Goal: Task Accomplishment & Management: Complete application form

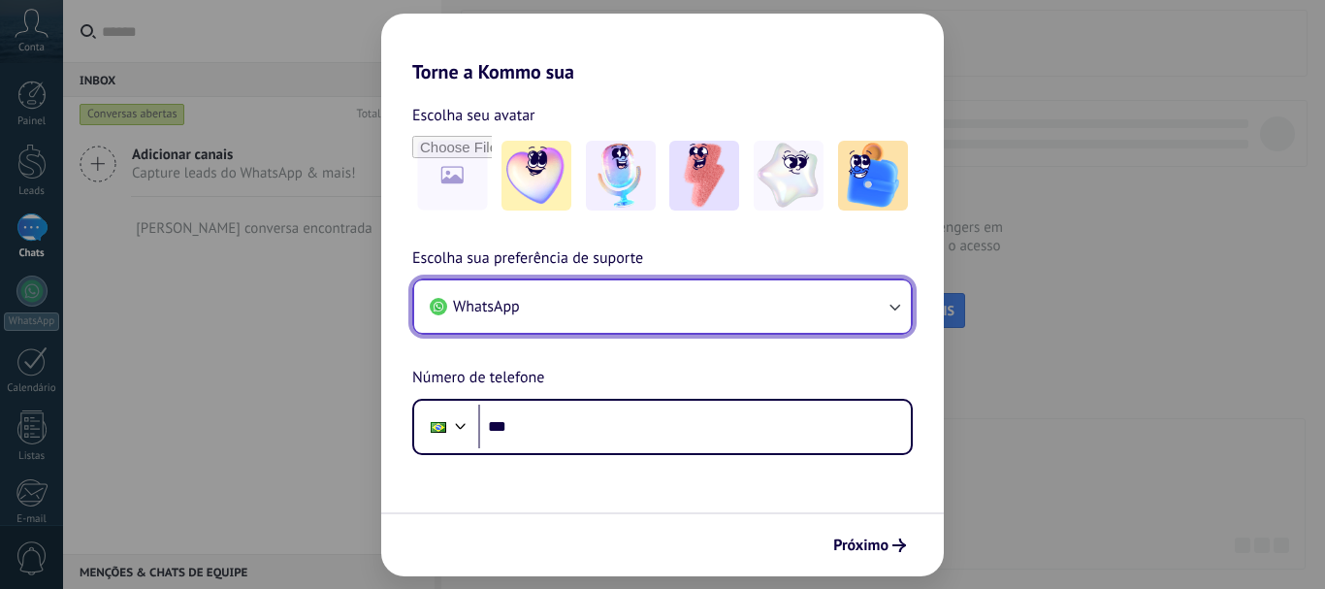
click at [815, 323] on button "WhatsApp" at bounding box center [662, 306] width 497 height 52
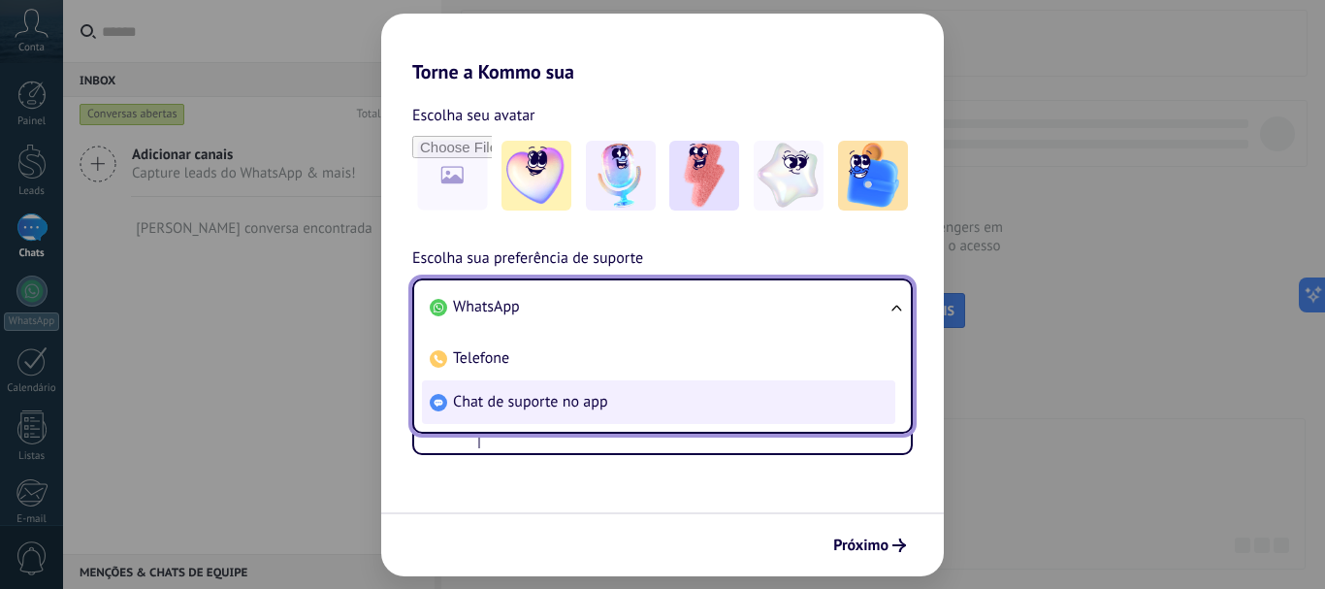
click at [603, 410] on span "Chat de suporte no app" at bounding box center [530, 401] width 155 height 19
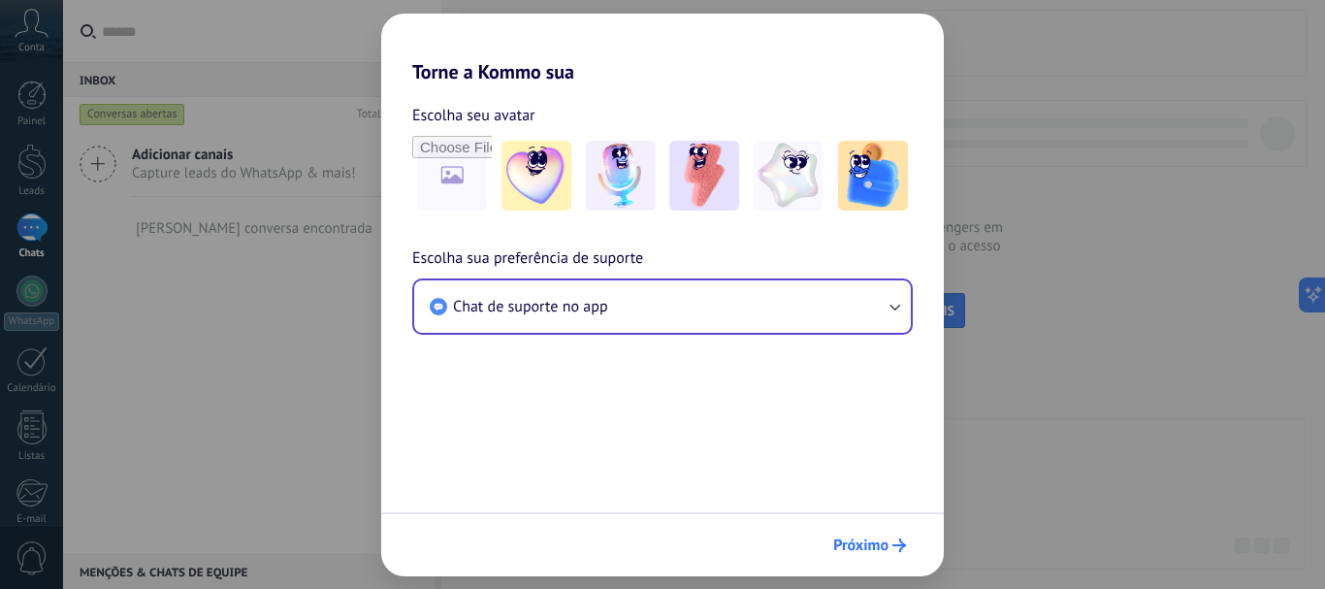
click at [853, 530] on button "Próximo" at bounding box center [870, 545] width 90 height 33
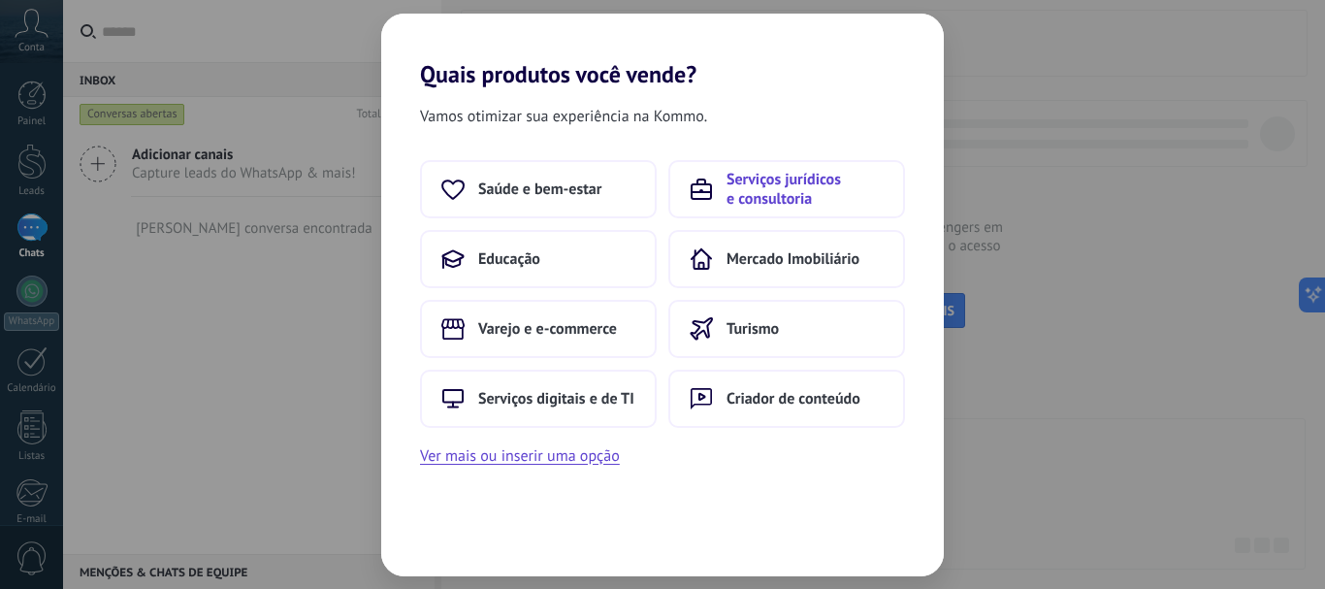
click at [714, 188] on button "Serviços jurídicos e consultoria" at bounding box center [786, 189] width 237 height 58
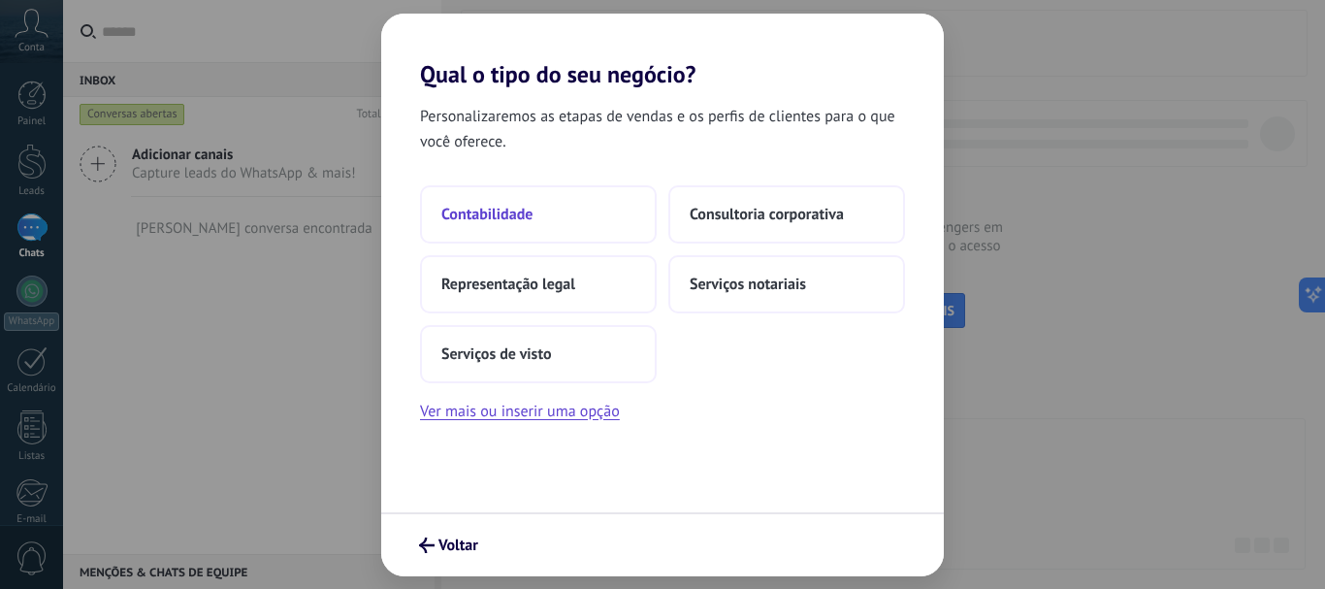
click at [554, 207] on button "Contabilidade" at bounding box center [538, 214] width 237 height 58
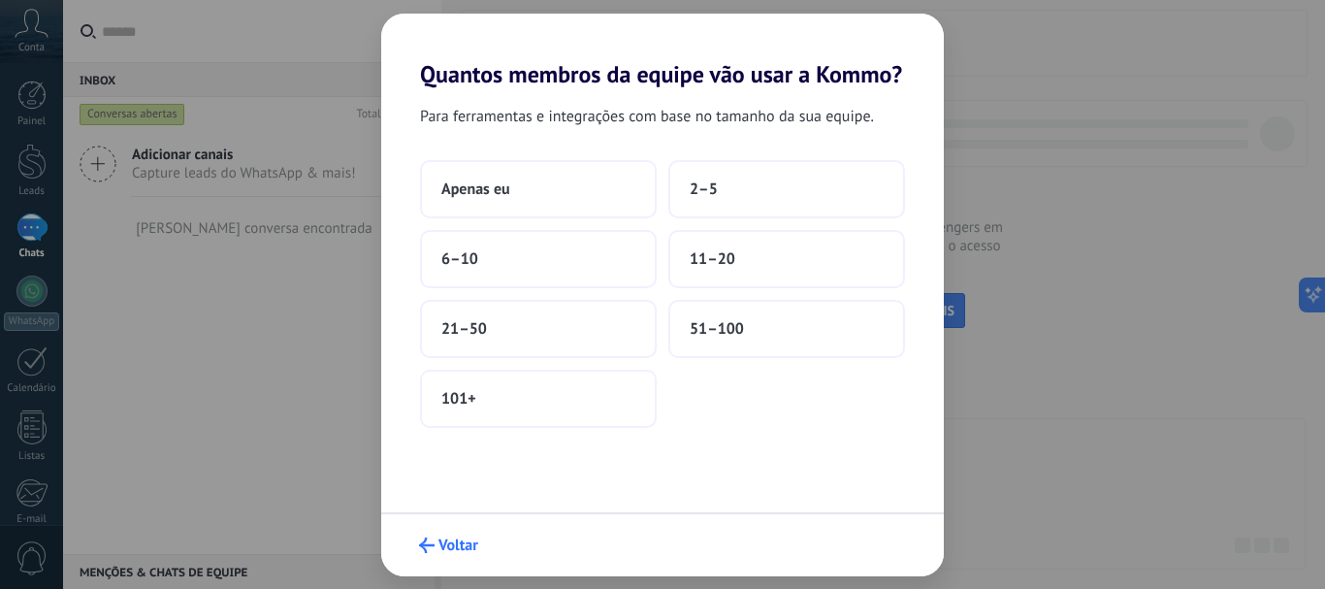
click at [452, 541] on span "Voltar" at bounding box center [459, 545] width 40 height 14
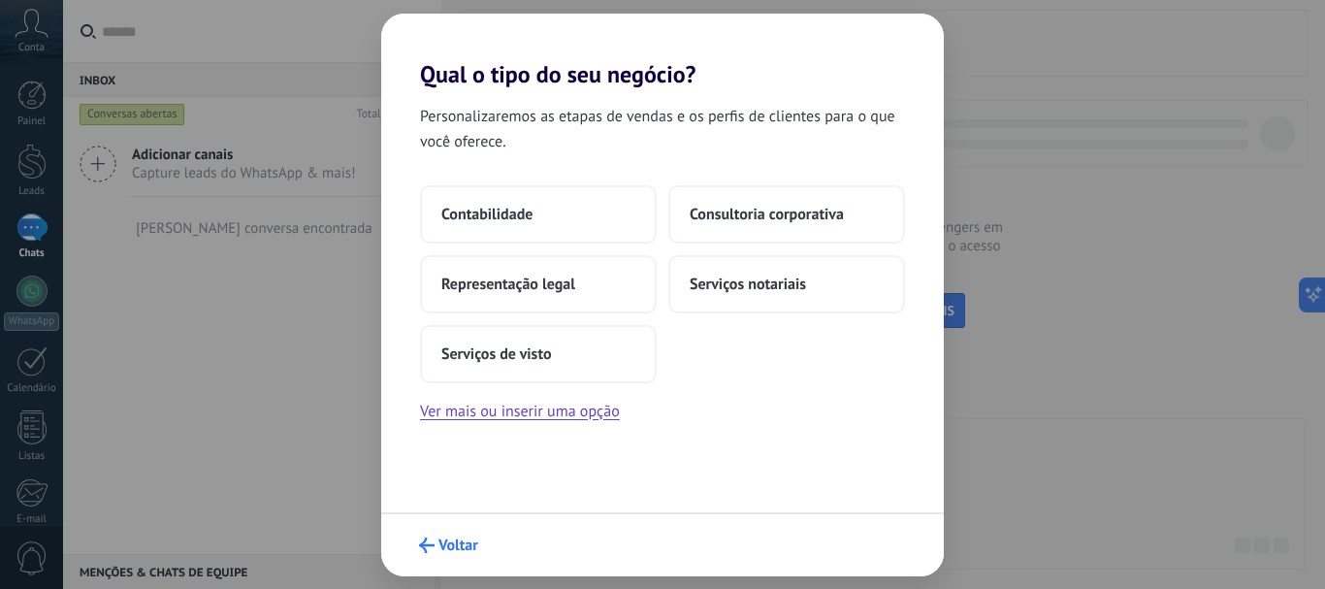
click at [465, 535] on button "Voltar" at bounding box center [448, 545] width 77 height 33
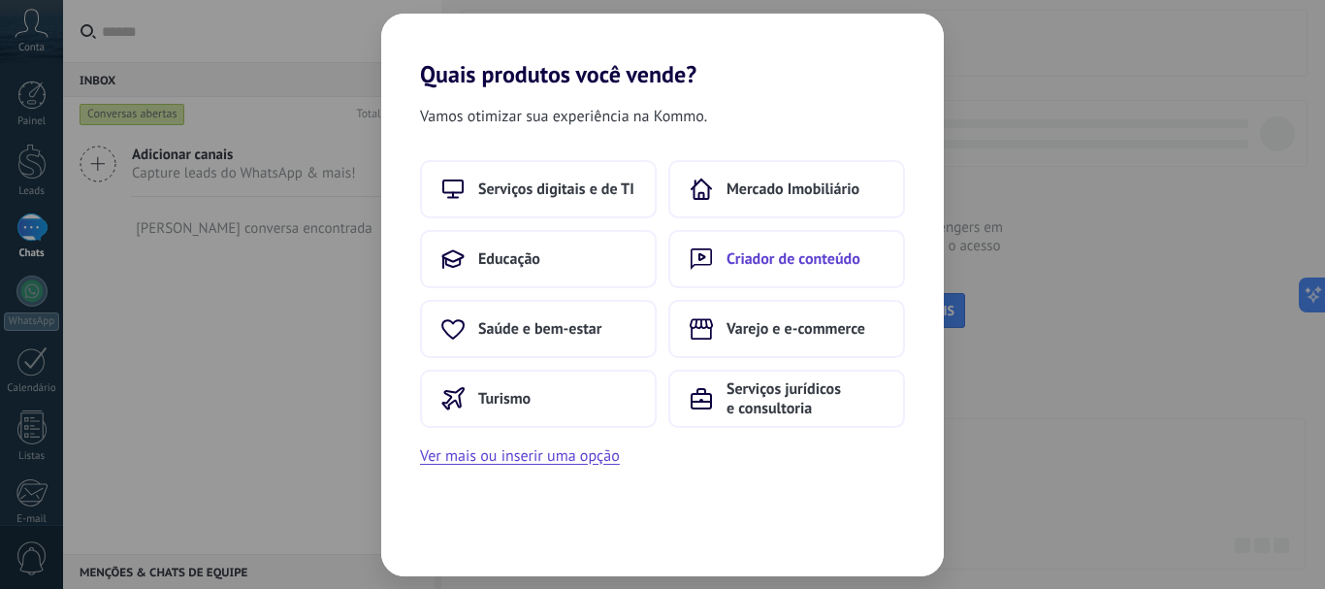
click at [750, 261] on span "Criador de conteúdo" at bounding box center [794, 258] width 134 height 19
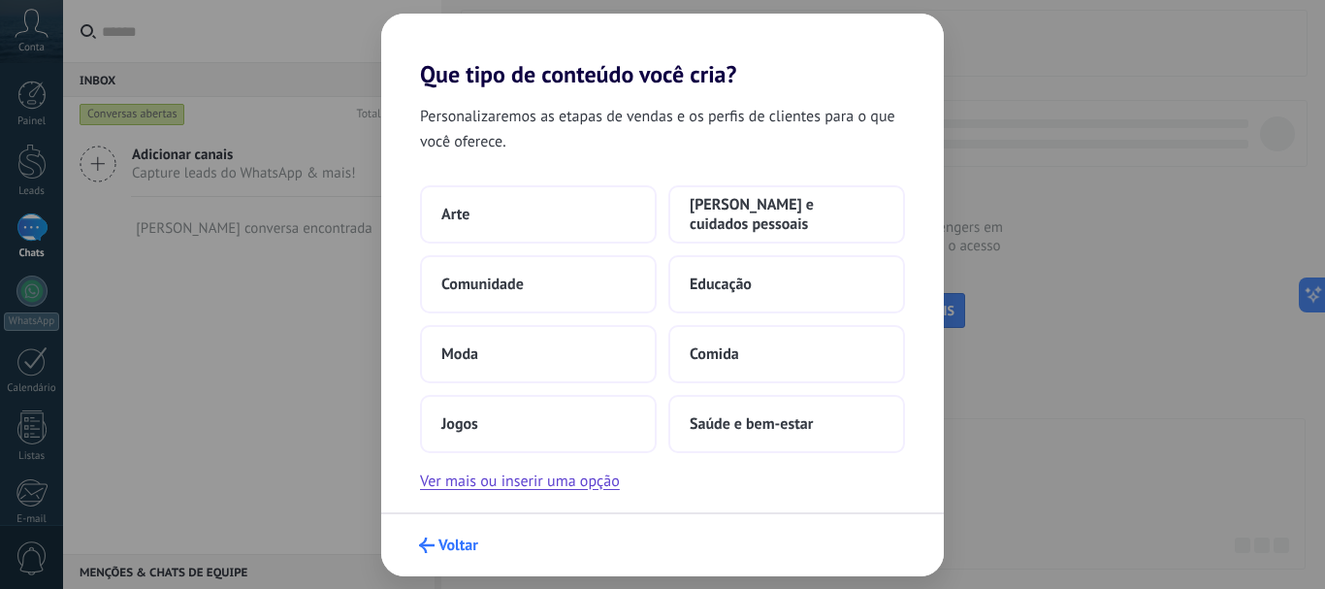
click at [453, 545] on span "Voltar" at bounding box center [459, 545] width 40 height 14
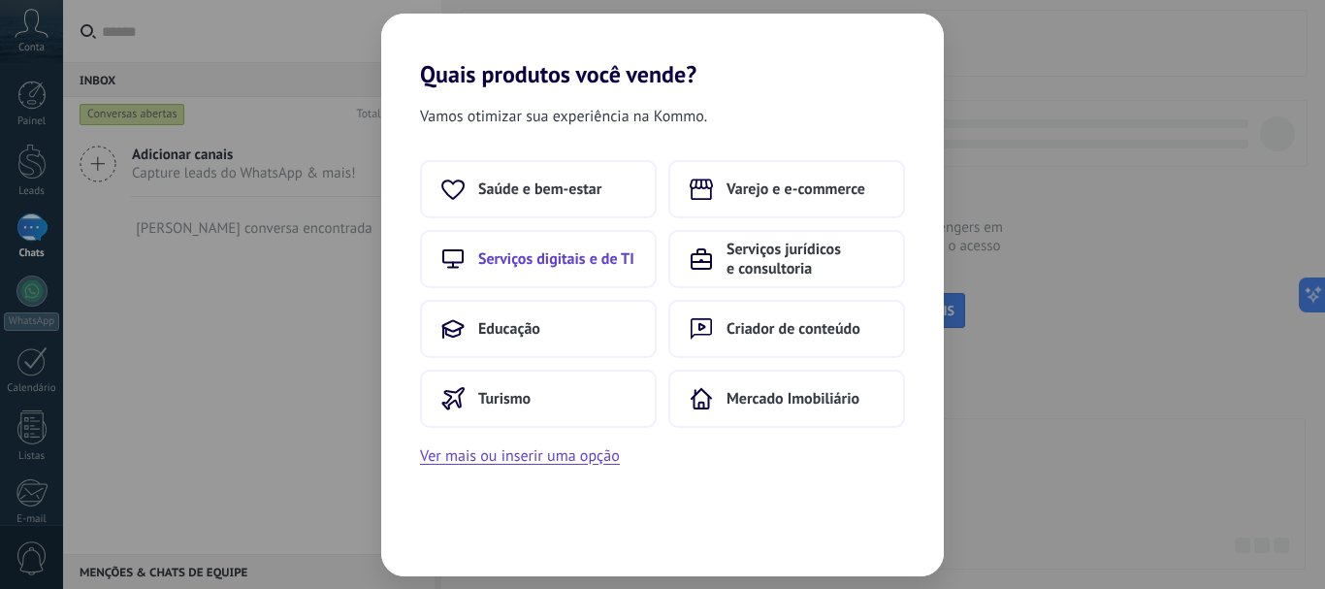
click at [565, 246] on button "Serviços digitais e de TI" at bounding box center [538, 259] width 237 height 58
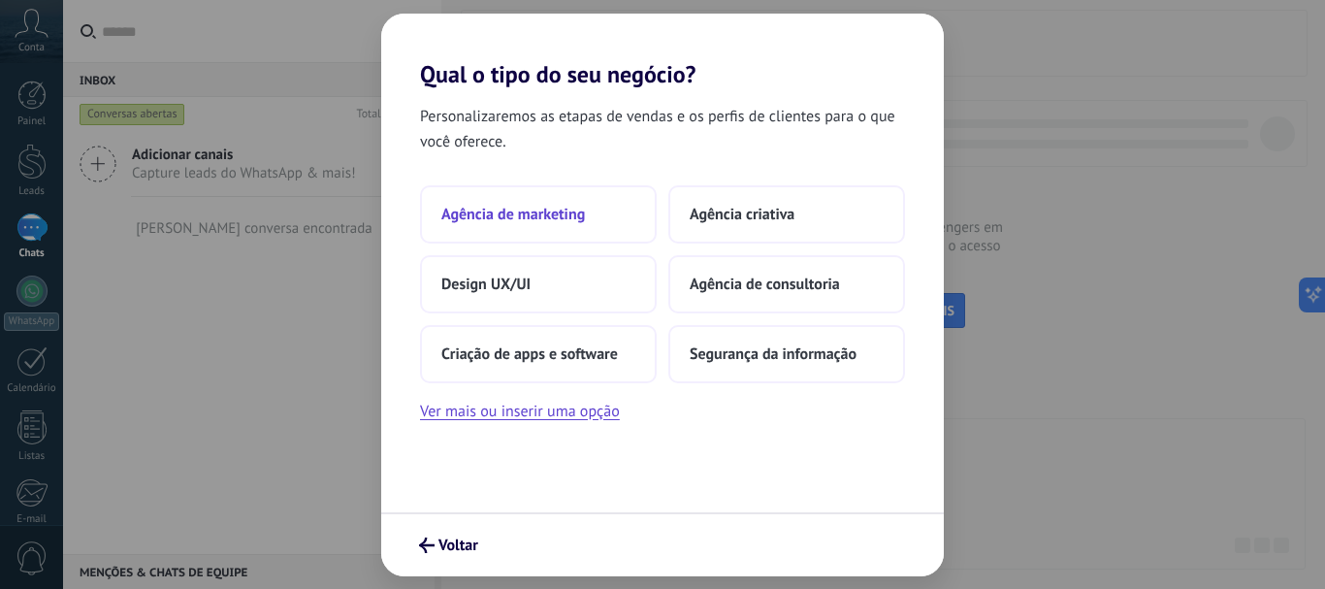
click at [565, 221] on span "Agência de marketing" at bounding box center [513, 214] width 144 height 19
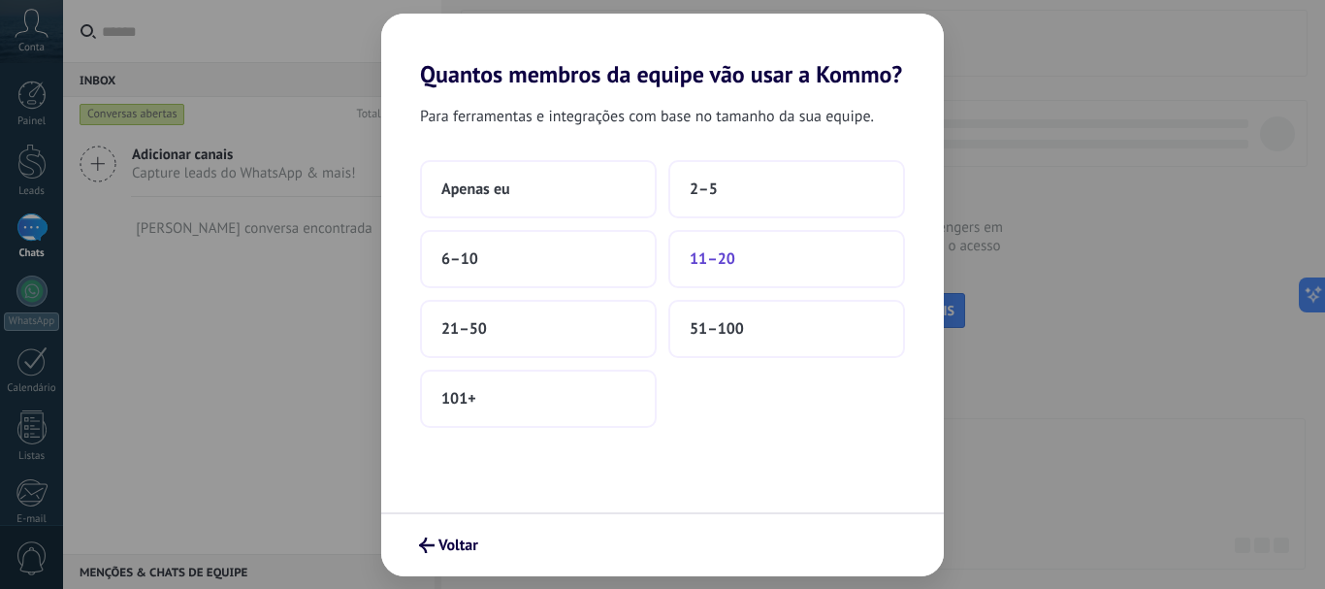
click at [727, 263] on span "11–20" at bounding box center [713, 258] width 46 height 19
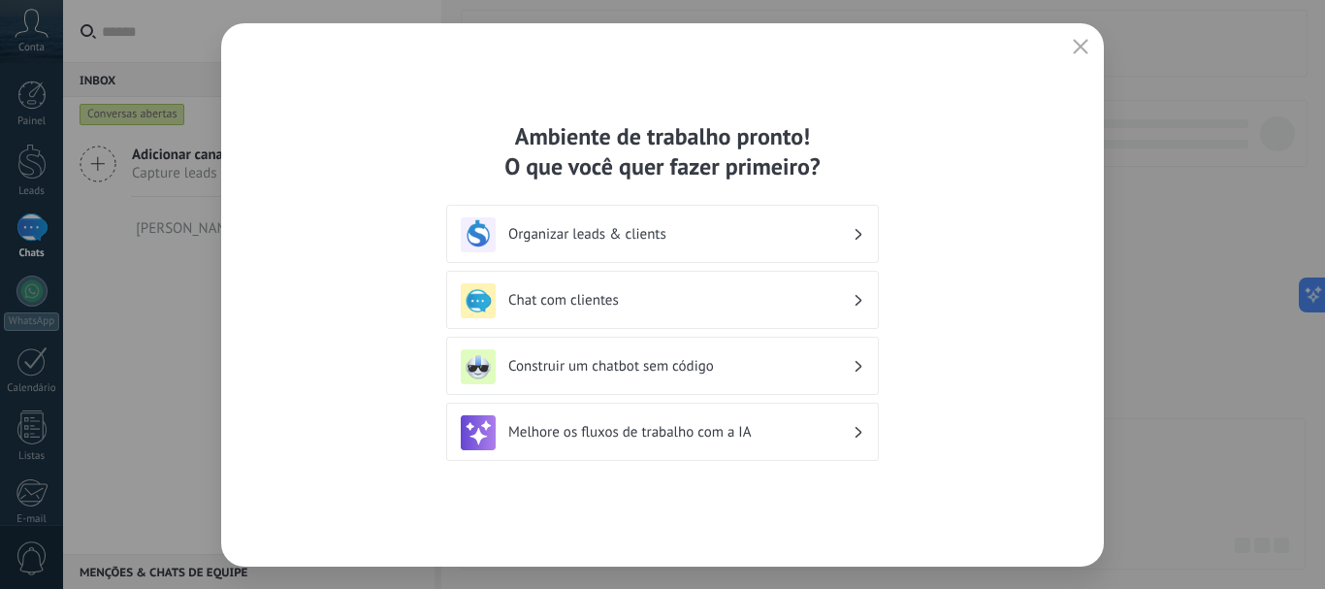
click at [1076, 53] on icon "button" at bounding box center [1081, 47] width 16 height 16
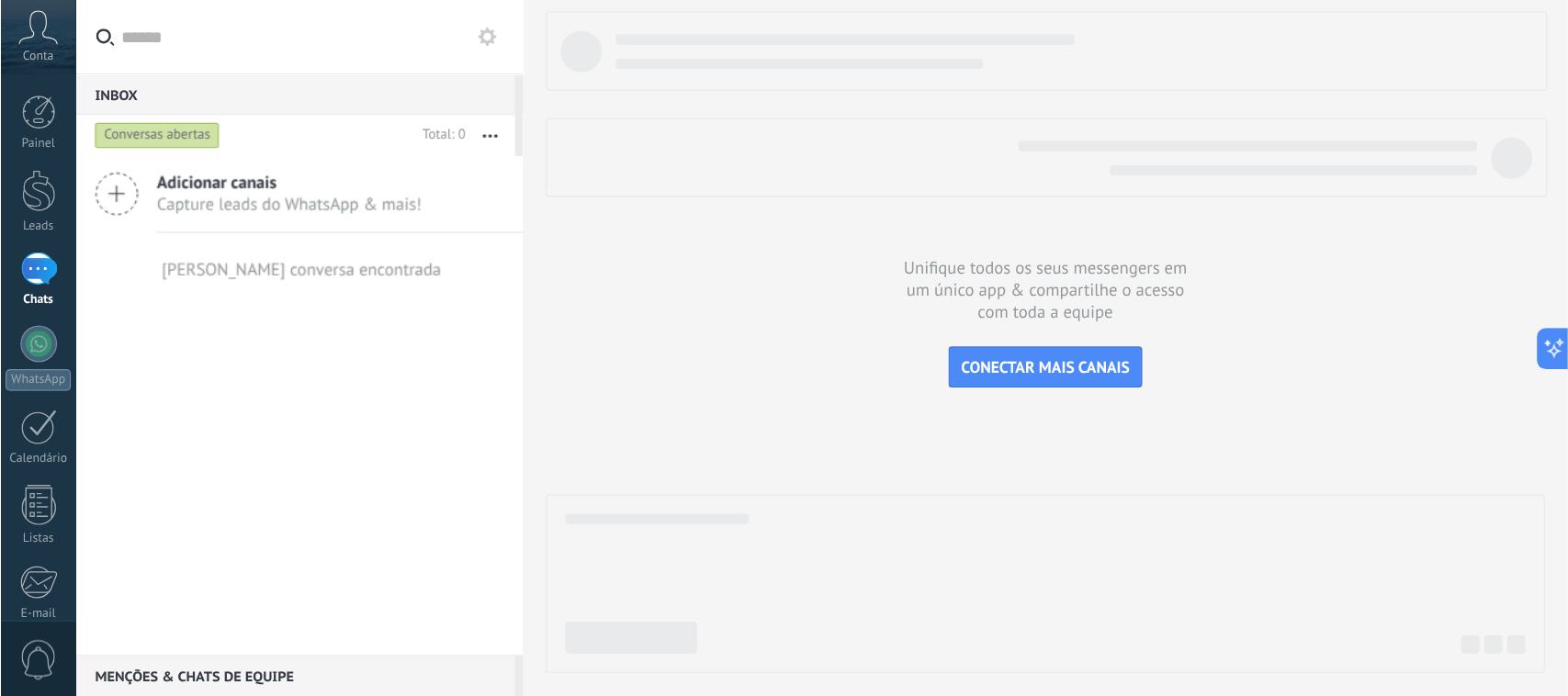
scroll to position [206, 0]
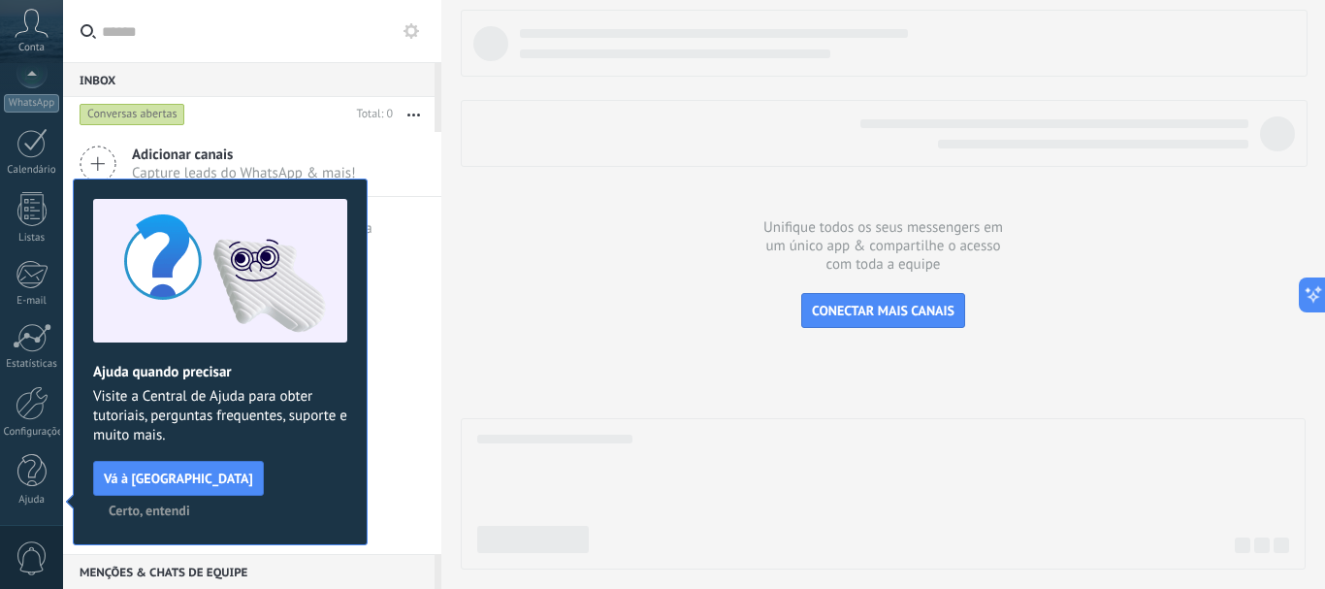
click at [190, 504] on span "Certo, entendi" at bounding box center [149, 511] width 81 height 14
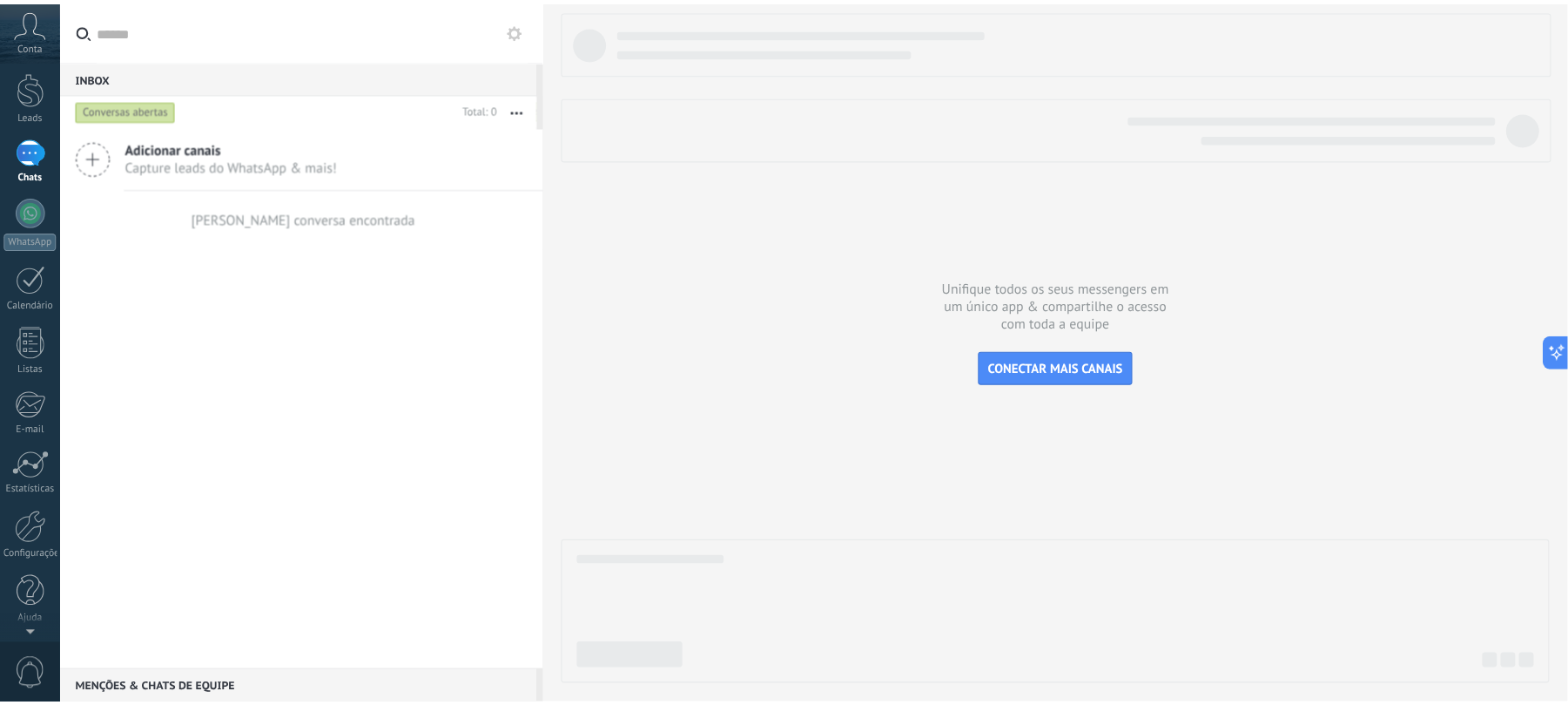
scroll to position [0, 0]
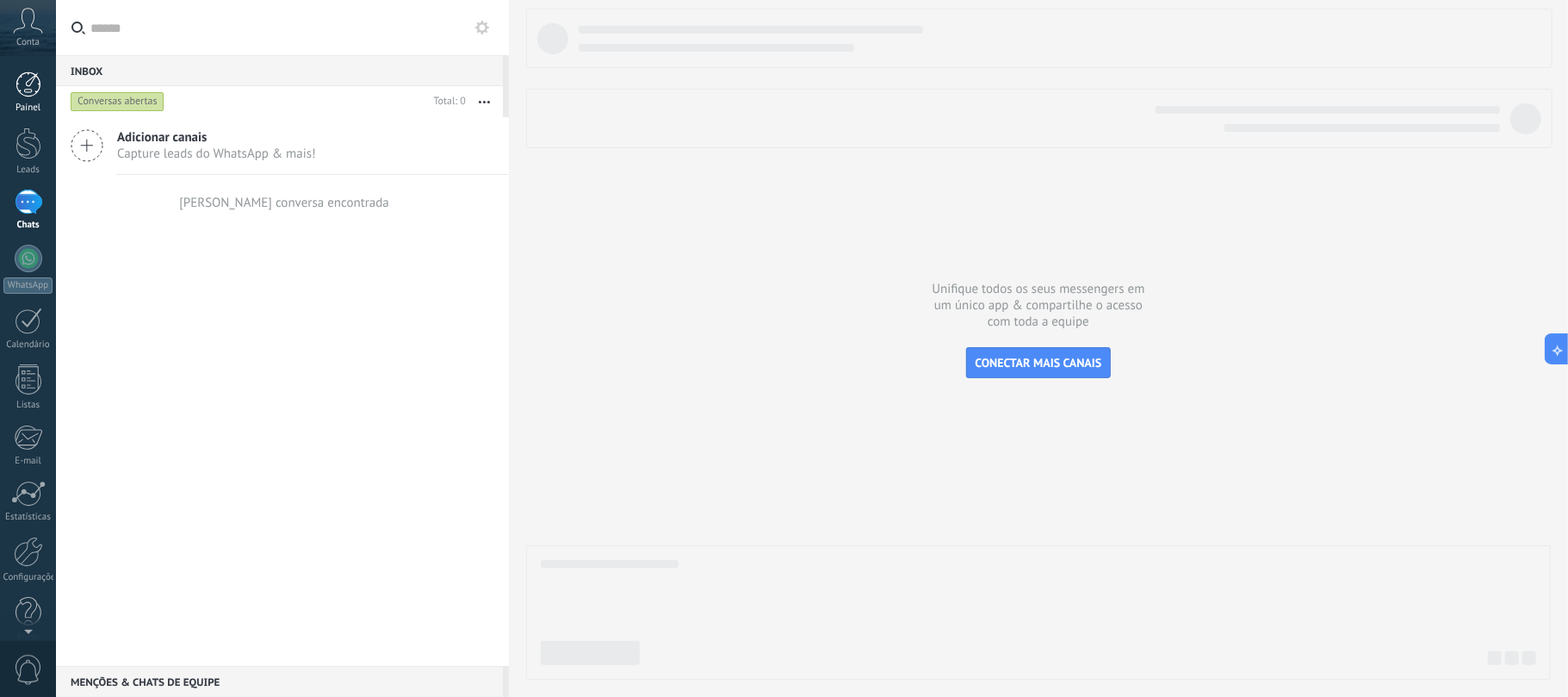
click at [19, 94] on div at bounding box center [28, 84] width 26 height 26
